Goal: Information Seeking & Learning: Check status

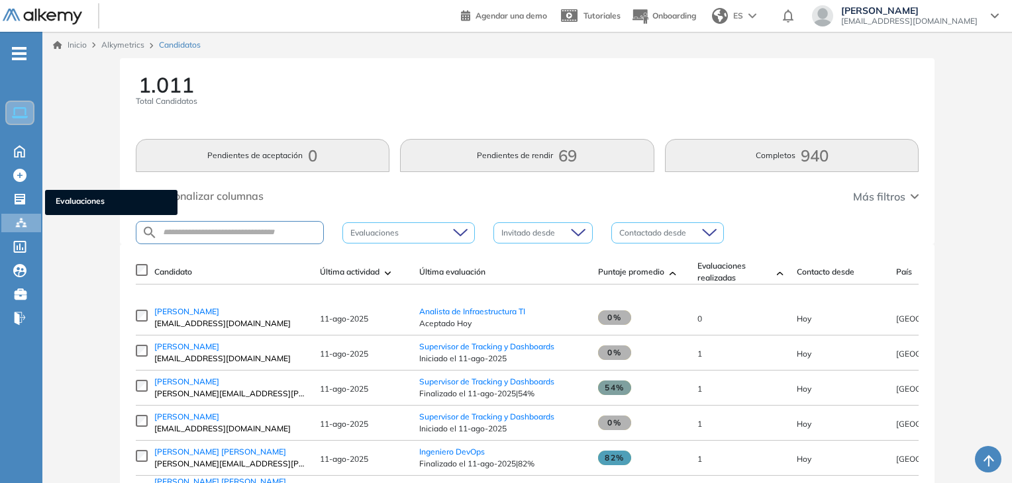
click at [24, 197] on icon at bounding box center [20, 199] width 11 height 11
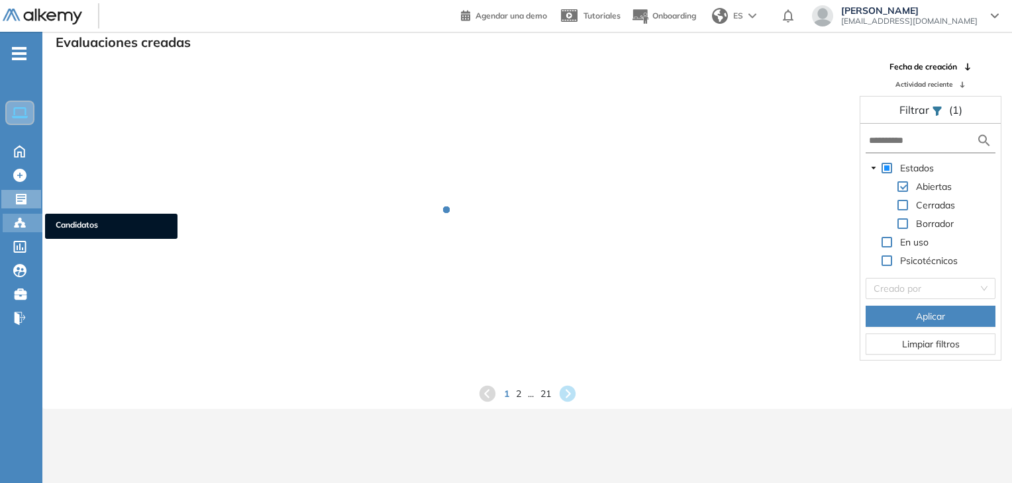
click at [26, 221] on div at bounding box center [21, 222] width 16 height 16
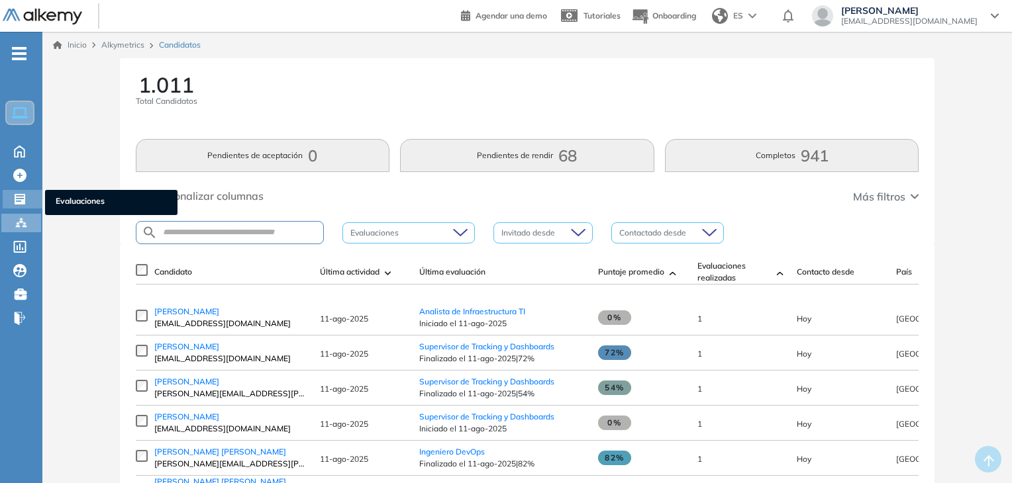
click at [11, 197] on div "Evaluaciones Evaluaciones" at bounding box center [23, 199] width 40 height 19
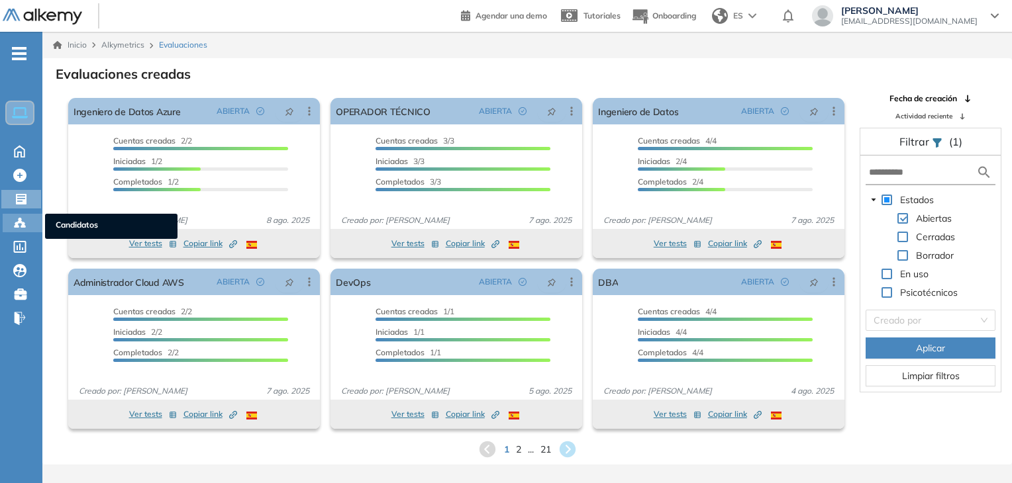
click at [24, 226] on icon at bounding box center [19, 222] width 13 height 13
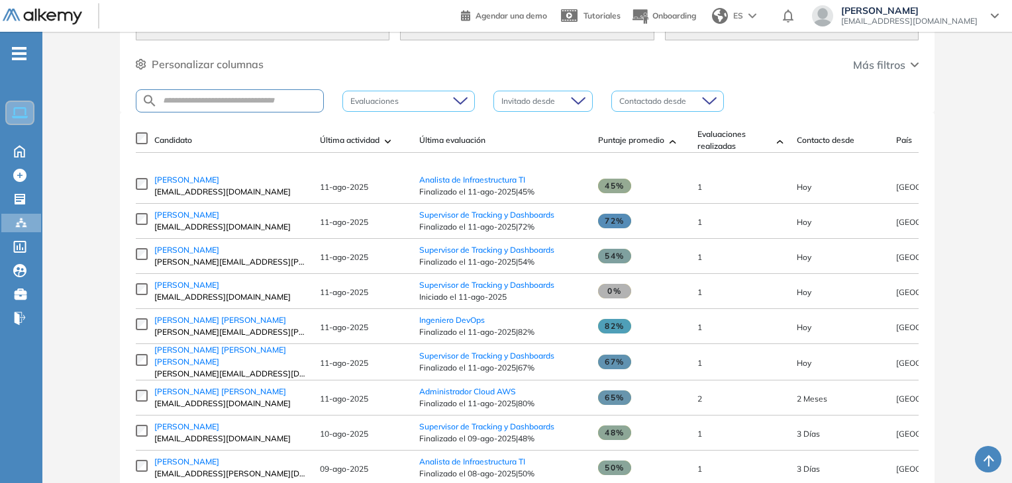
scroll to position [132, 0]
click at [475, 184] on span "Analista de Infraestructura TI" at bounding box center [472, 179] width 106 height 10
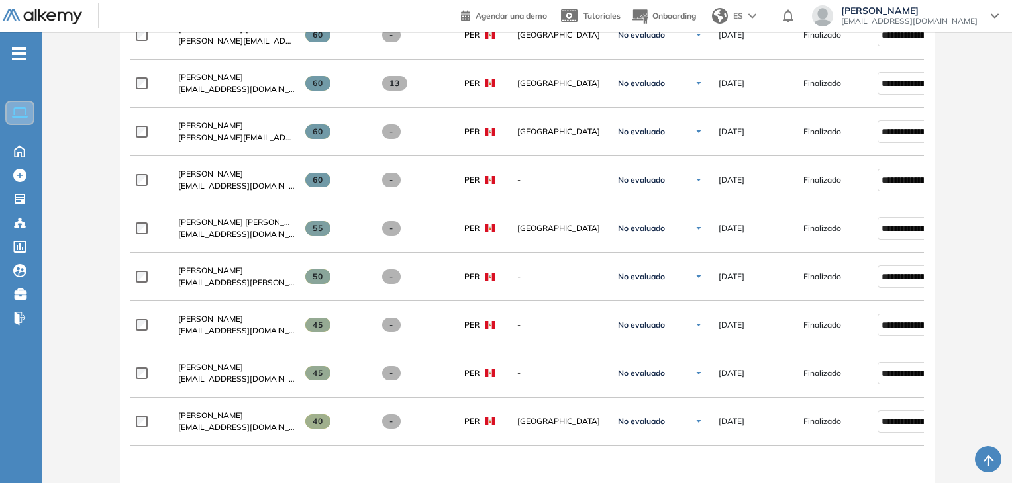
scroll to position [728, 0]
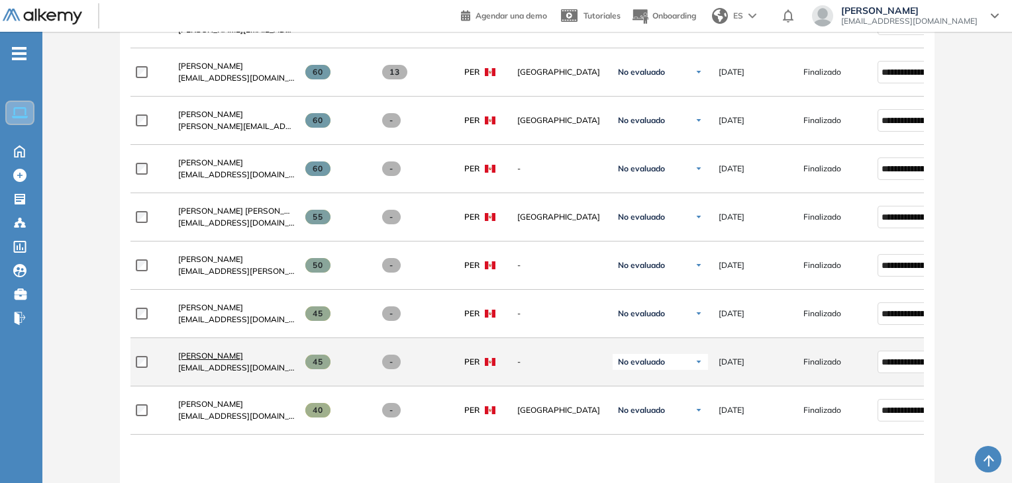
click at [222, 360] on span "[PERSON_NAME]" at bounding box center [210, 356] width 65 height 10
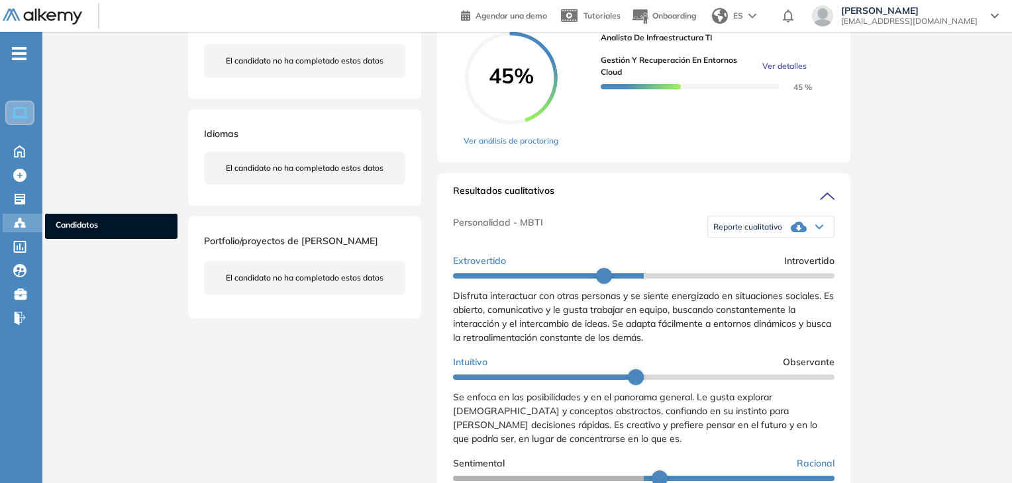
click at [21, 219] on circle at bounding box center [20, 219] width 3 height 3
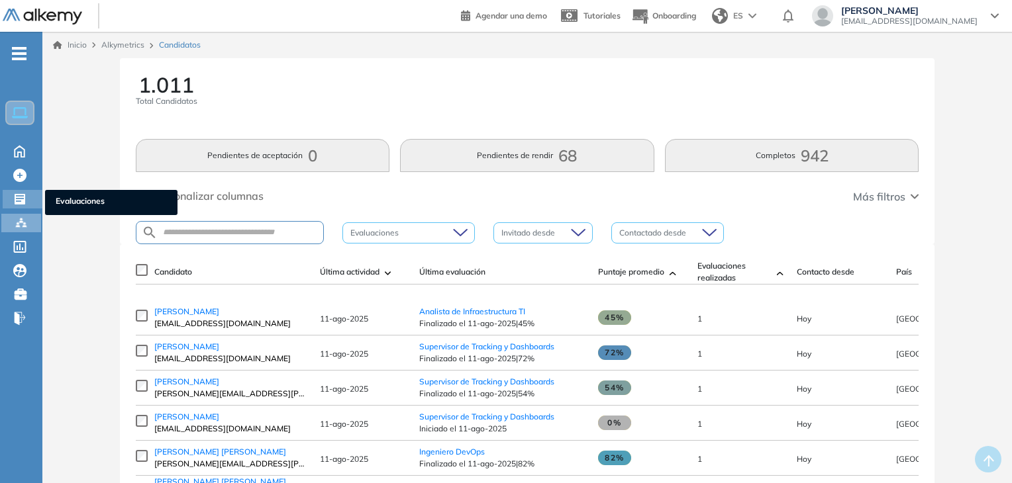
click at [21, 194] on icon at bounding box center [20, 199] width 11 height 11
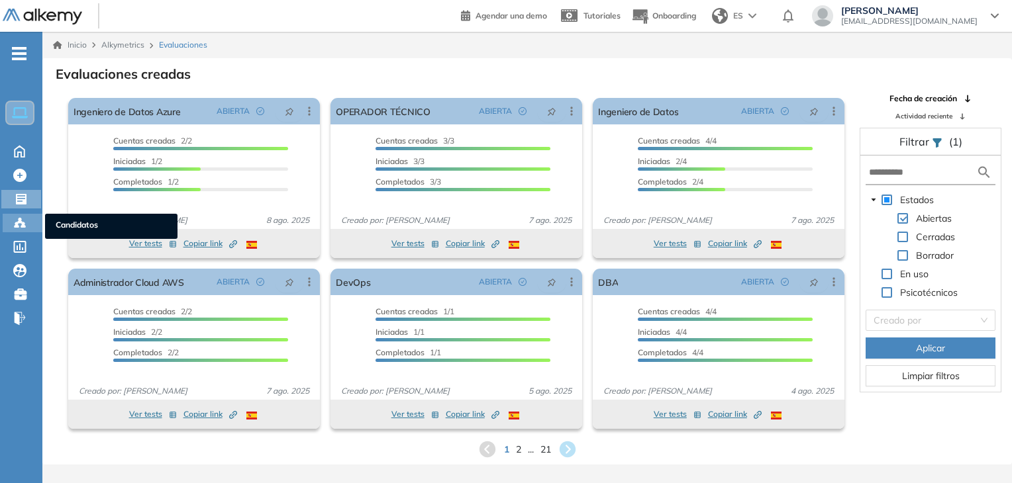
click at [26, 224] on div at bounding box center [21, 222] width 16 height 16
